Goal: Communication & Community: Ask a question

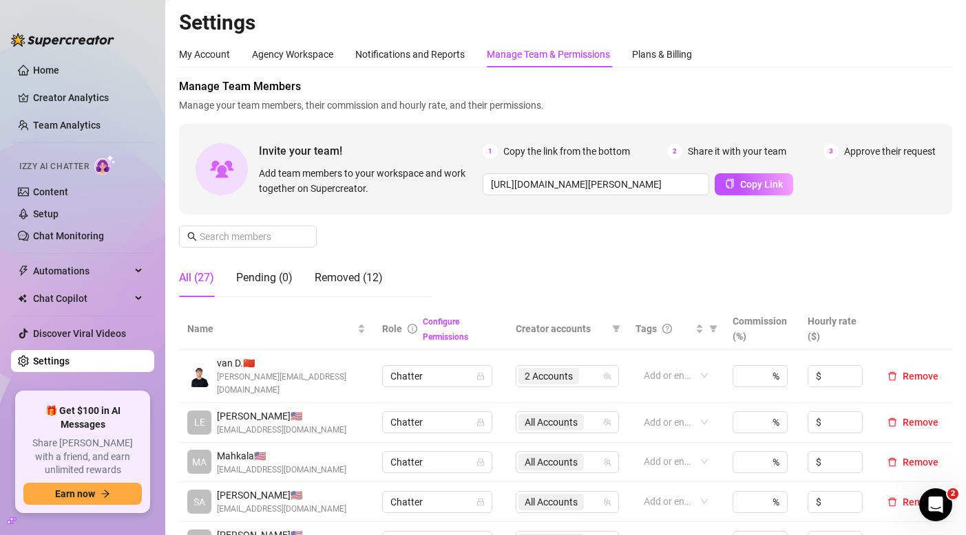
click at [385, 250] on div "Manage Team Members Manage your team members, their commission and hourly rate,…" at bounding box center [565, 193] width 773 height 230
click at [933, 502] on icon "Open Intercom Messenger" at bounding box center [933, 503] width 23 height 23
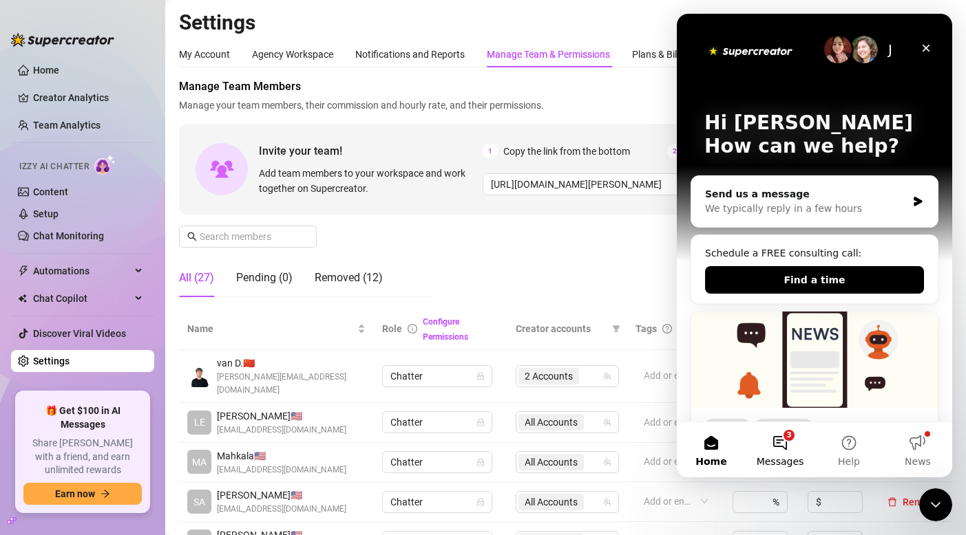
click at [782, 428] on button "3 Messages" at bounding box center [779, 450] width 69 height 55
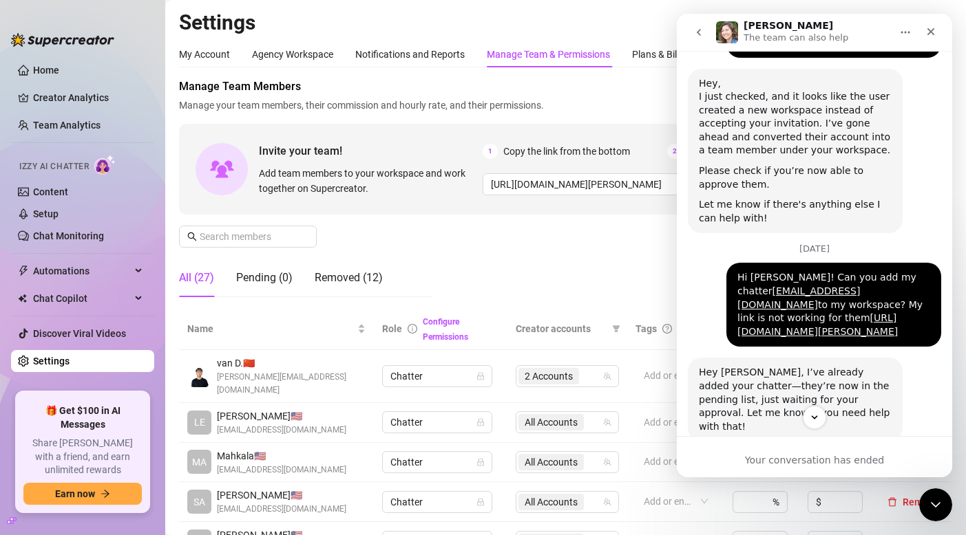
scroll to position [658, 0]
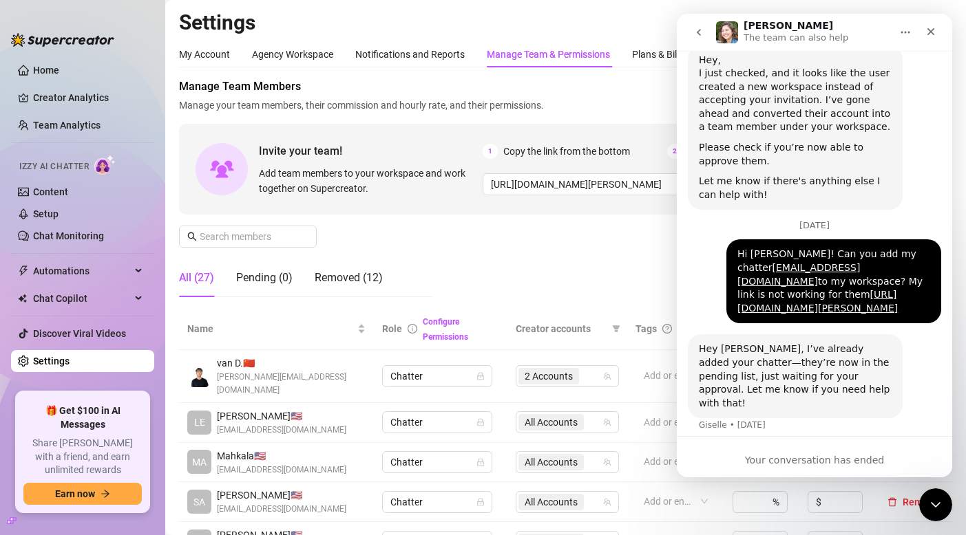
click at [791, 467] on div "Your conversation has ended" at bounding box center [814, 461] width 275 height 14
click at [707, 28] on button "go back" at bounding box center [698, 32] width 26 height 26
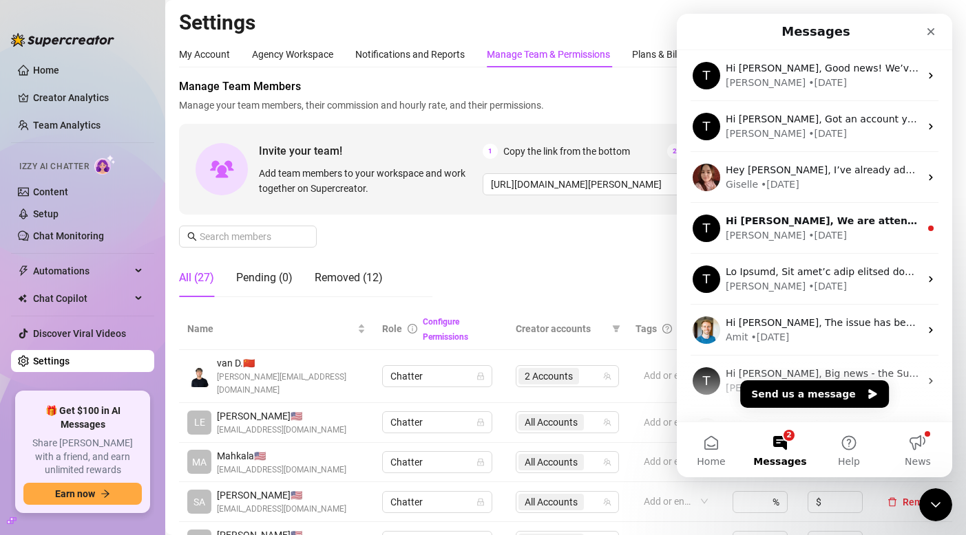
scroll to position [0, 0]
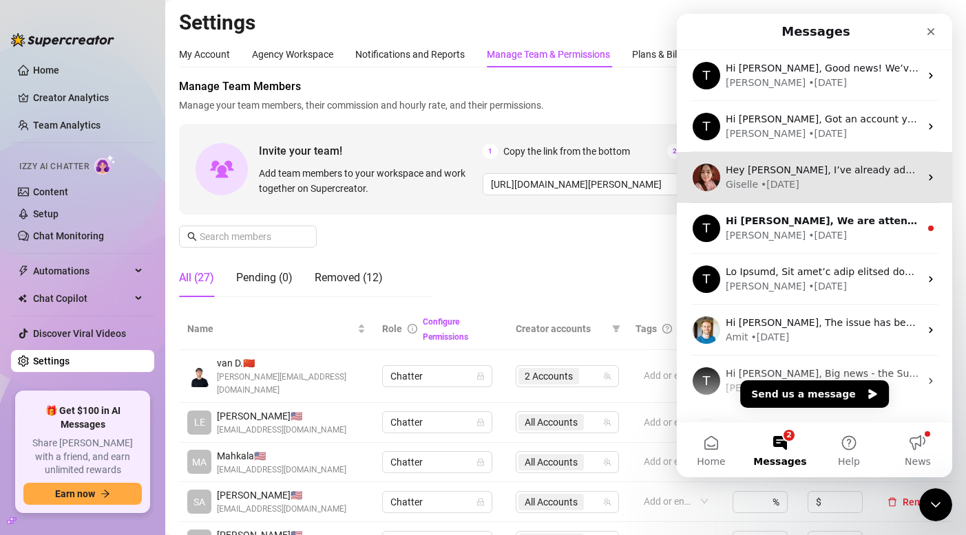
click at [794, 184] on div "• [DATE]" at bounding box center [779, 185] width 39 height 14
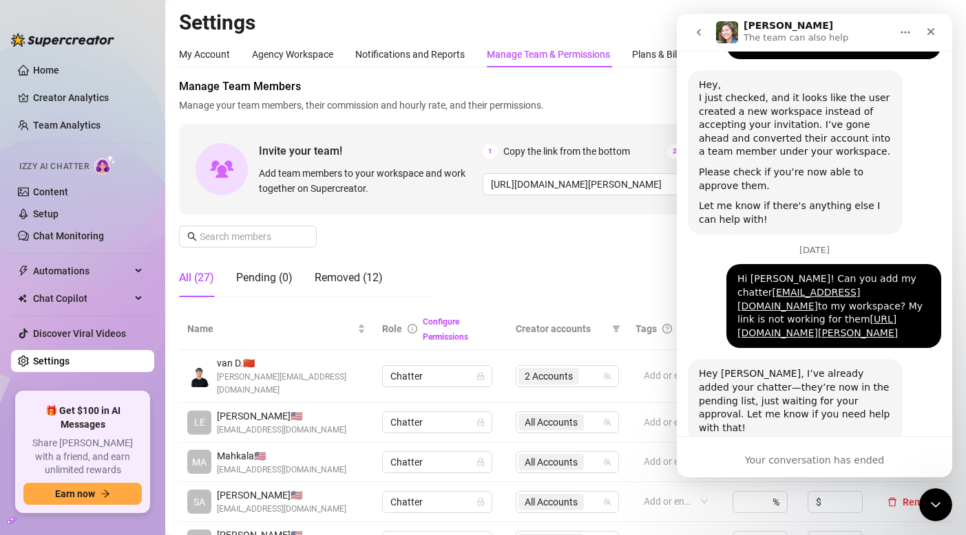
scroll to position [658, 0]
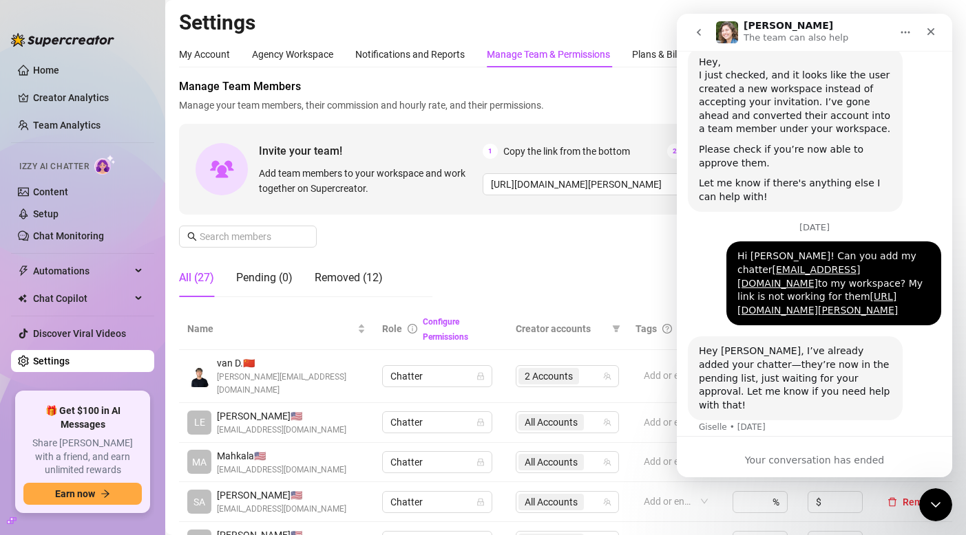
click at [807, 462] on div "Your conversation has ended" at bounding box center [814, 461] width 275 height 14
click at [900, 32] on icon "Home" at bounding box center [905, 32] width 11 height 11
click at [901, 32] on icon "Home" at bounding box center [905, 33] width 9 height 2
click at [699, 32] on icon "go back" at bounding box center [698, 32] width 11 height 11
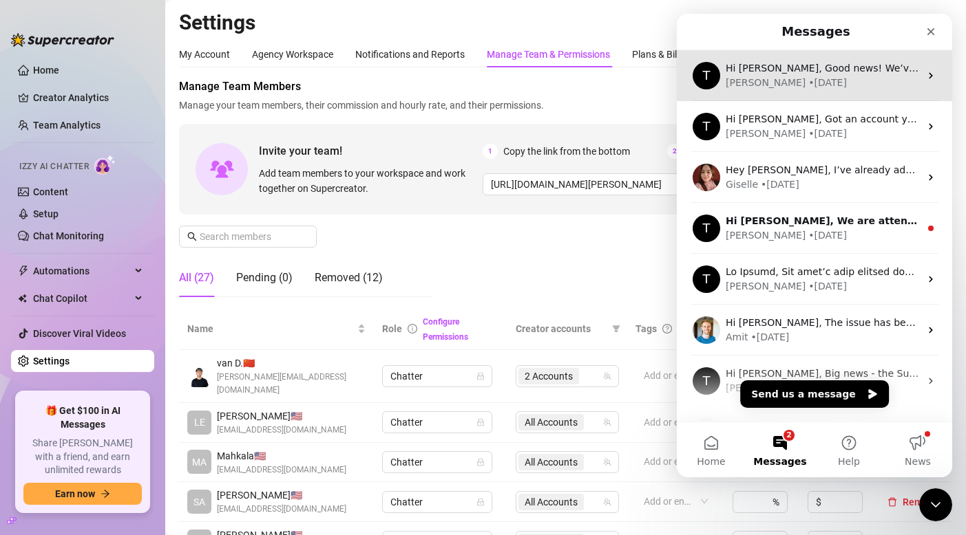
click at [772, 92] on div "T Hi [PERSON_NAME], Good news! We’ve just launched our Referral Program 🚀 Invit…" at bounding box center [814, 75] width 275 height 51
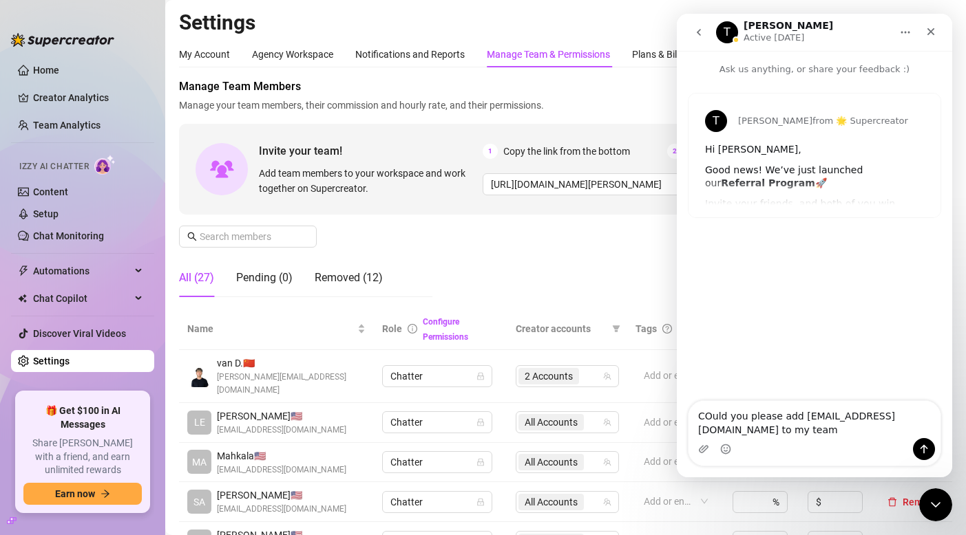
type textarea "COuld you please add [EMAIL_ADDRESS][DOMAIN_NAME] to my team?"
